Goal: Obtain resource: Download file/media

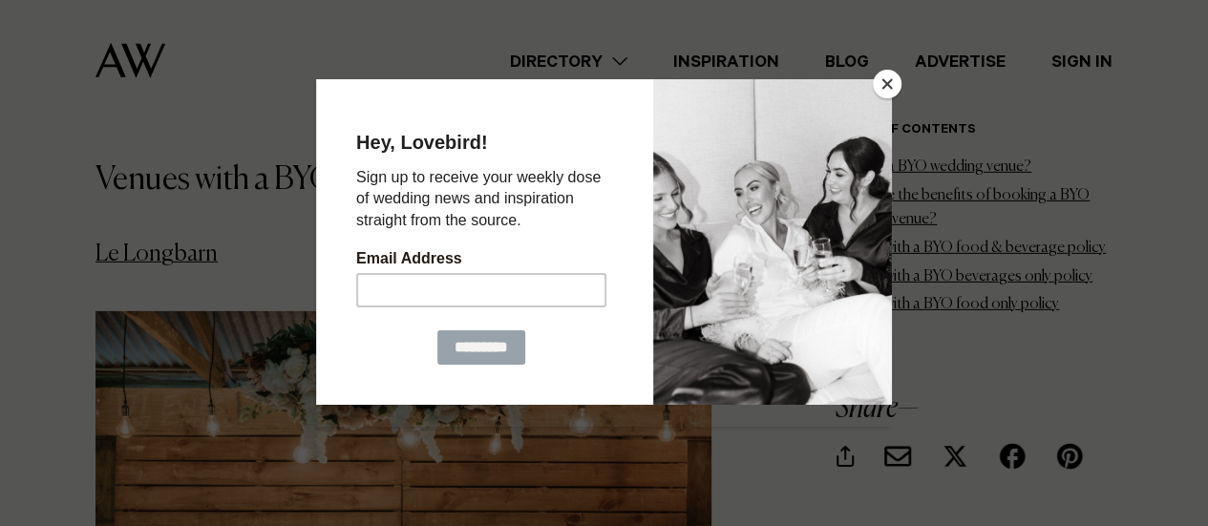
scroll to position [2893, 0]
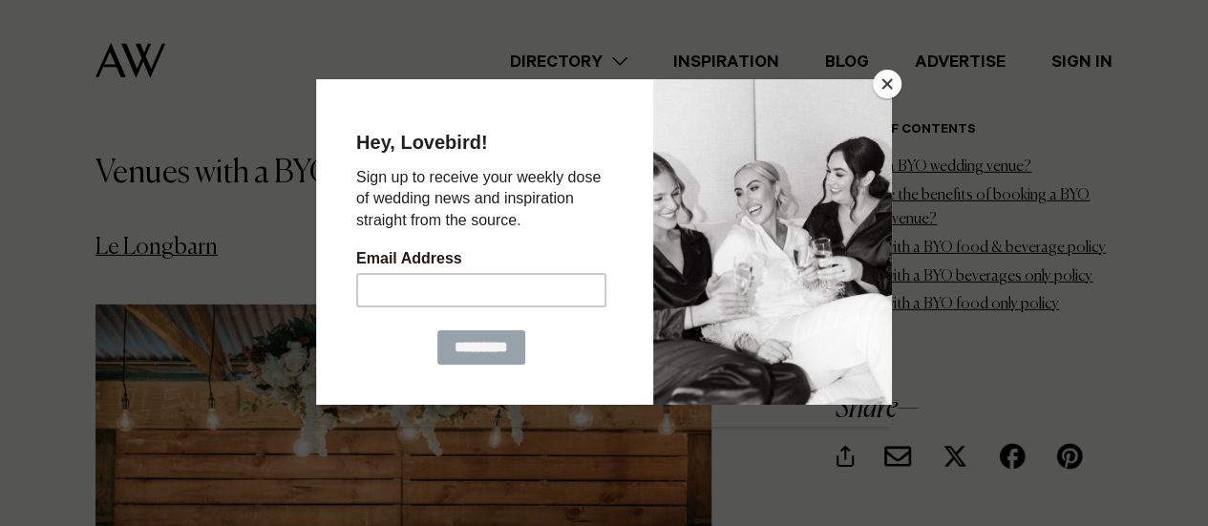
click at [884, 82] on button "Close" at bounding box center [887, 84] width 29 height 29
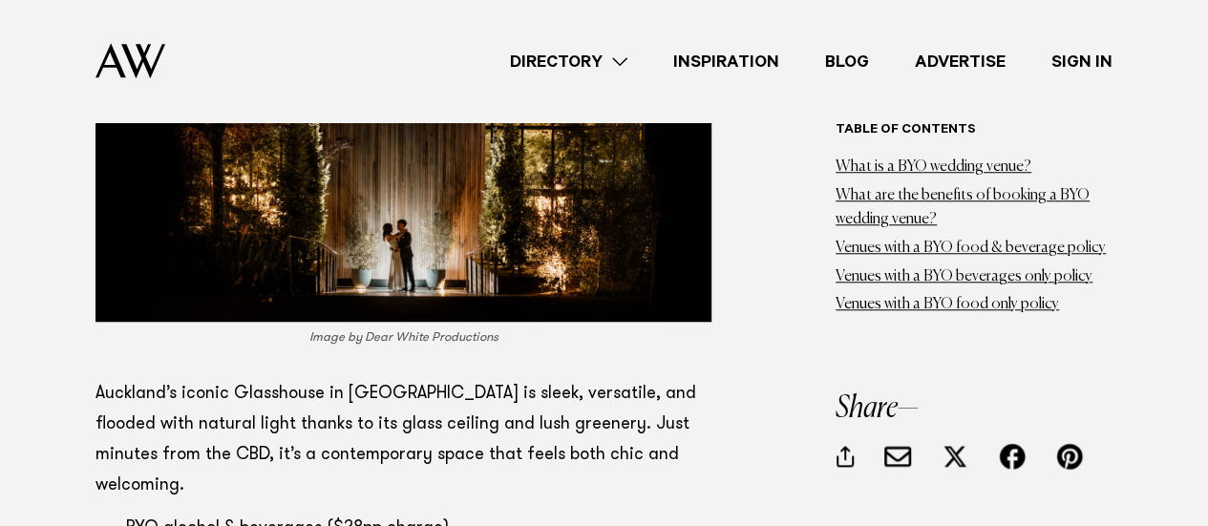
scroll to position [7971, 0]
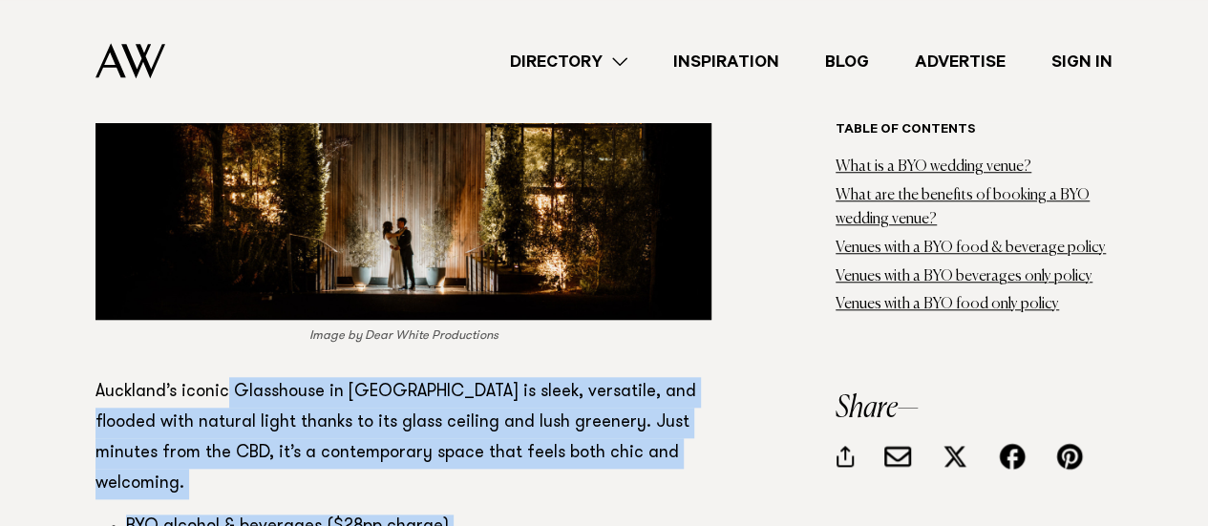
drag, startPoint x: 228, startPoint y: 282, endPoint x: 467, endPoint y: 476, distance: 307.6
drag, startPoint x: 471, startPoint y: 418, endPoint x: 1, endPoint y: 279, distance: 490.2
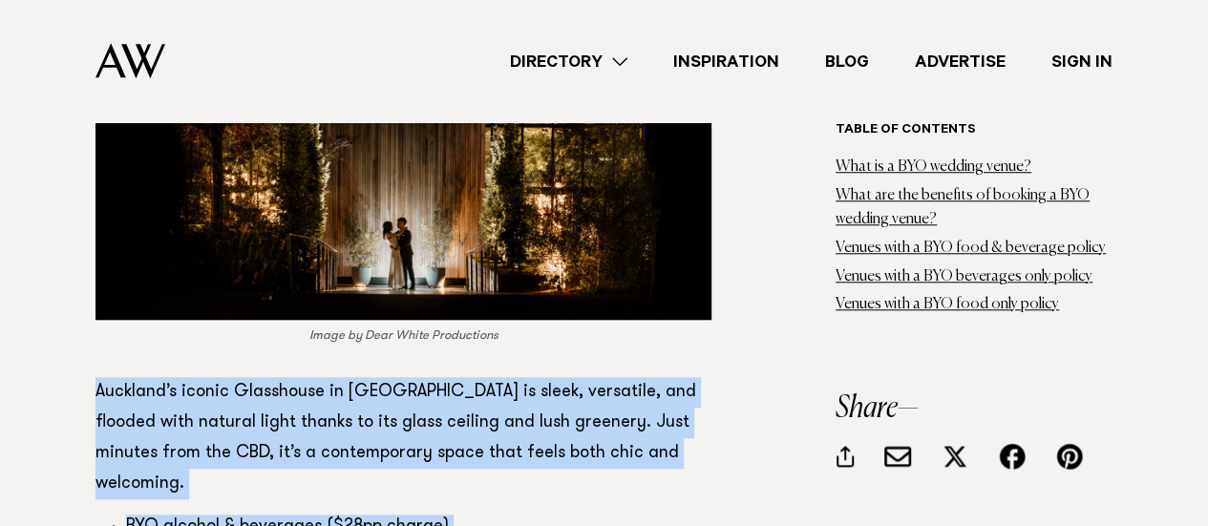
drag, startPoint x: 68, startPoint y: 272, endPoint x: 468, endPoint y: 404, distance: 421.3
drag, startPoint x: 464, startPoint y: 402, endPoint x: 38, endPoint y: 264, distance: 447.9
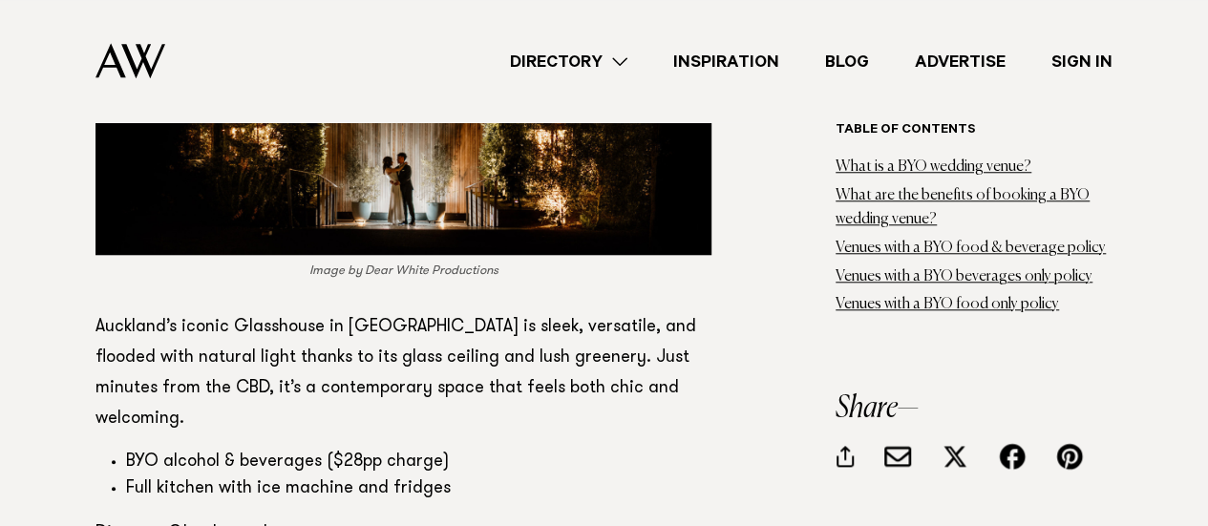
scroll to position [8037, 0]
click at [285, 524] on link "here" at bounding box center [281, 532] width 35 height 17
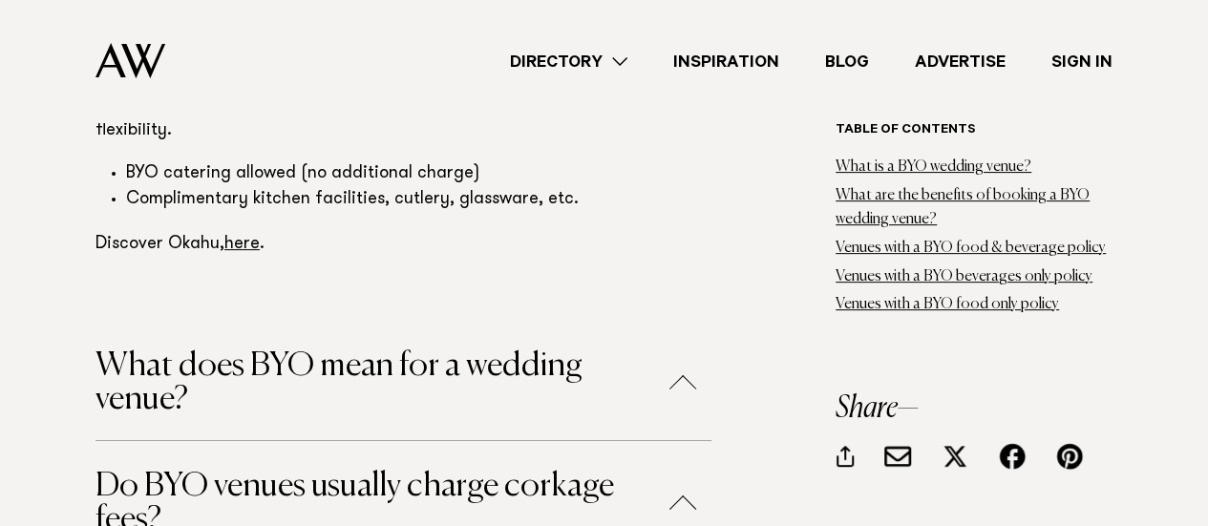
scroll to position [11087, 0]
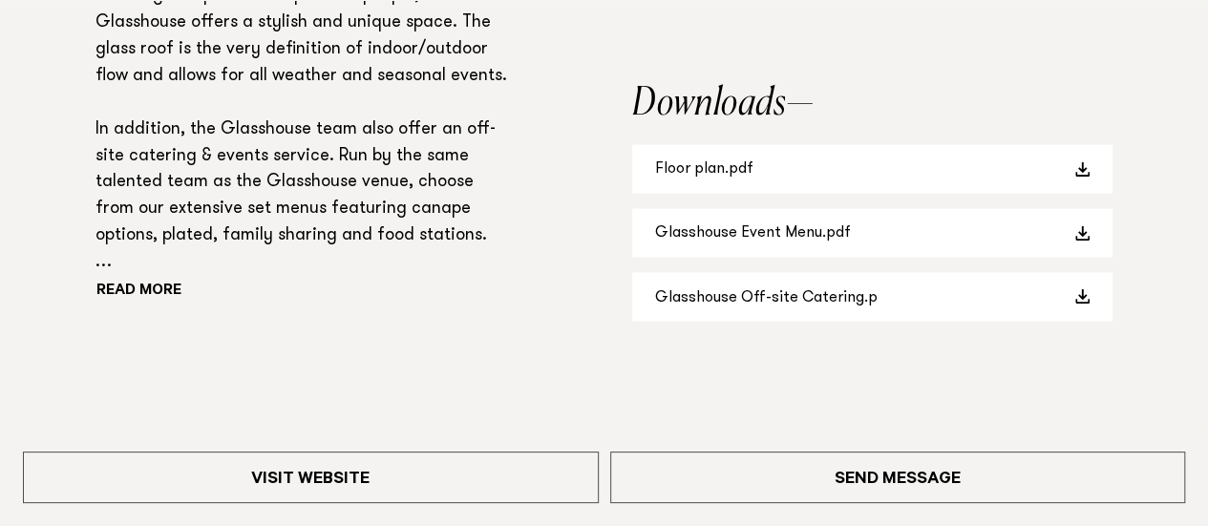
scroll to position [1539, 0]
click at [140, 305] on button "Read more" at bounding box center [182, 290] width 172 height 29
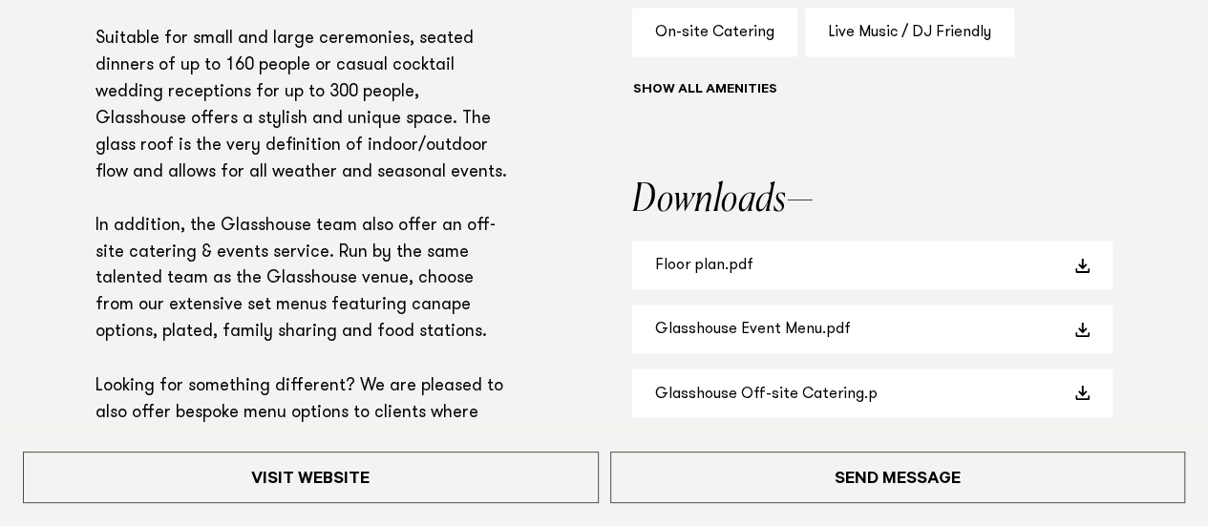
scroll to position [1458, 0]
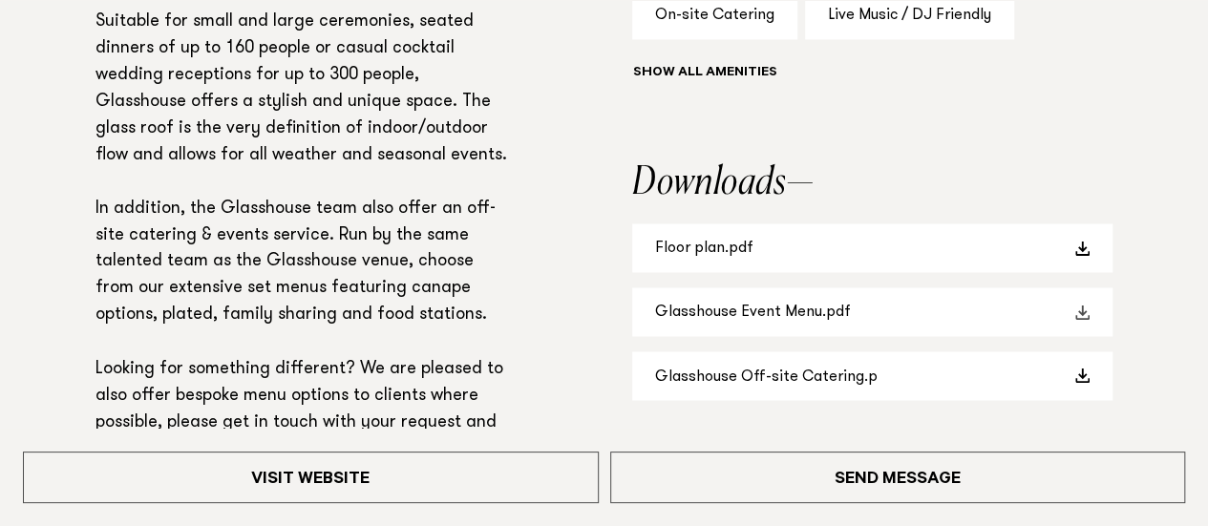
click at [823, 316] on link "Glasshouse Event Menu.pdf" at bounding box center [872, 311] width 480 height 49
